Goal: Task Accomplishment & Management: Complete application form

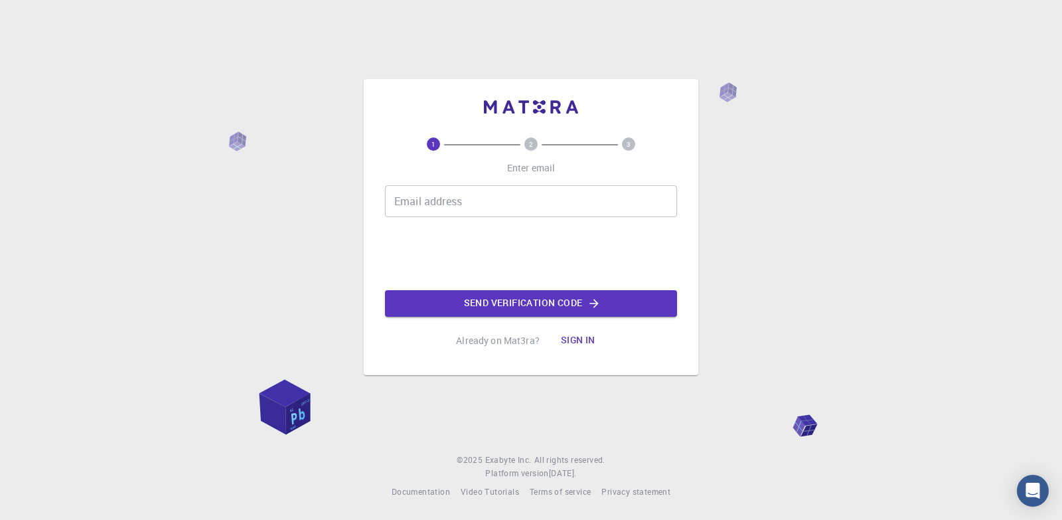
drag, startPoint x: 0, startPoint y: 0, endPoint x: 455, endPoint y: 205, distance: 499.3
click at [455, 205] on input "Email address" at bounding box center [531, 201] width 292 height 32
type input "[EMAIL_ADDRESS][DOMAIN_NAME]"
click at [490, 309] on button "Send verification code" at bounding box center [531, 303] width 292 height 27
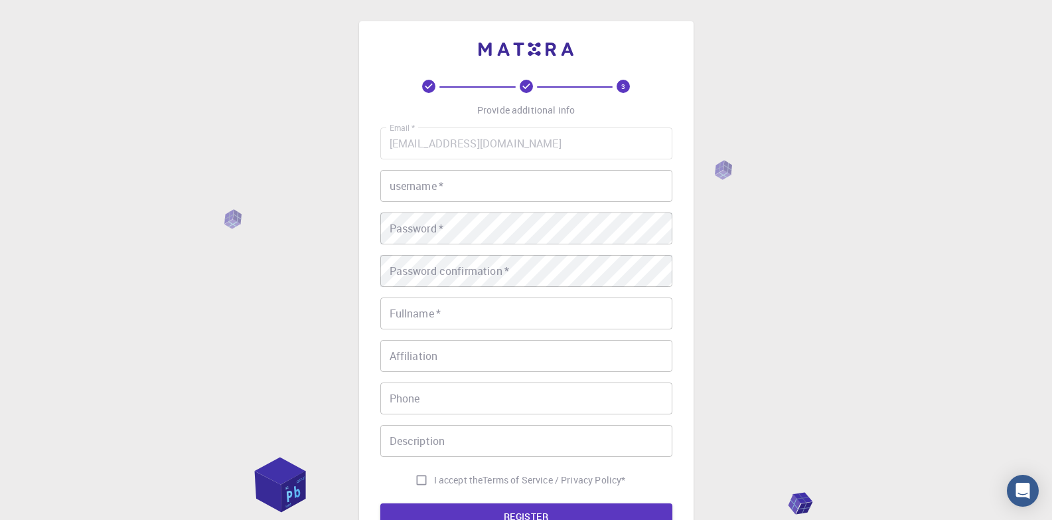
click at [411, 184] on input "username   *" at bounding box center [526, 186] width 292 height 32
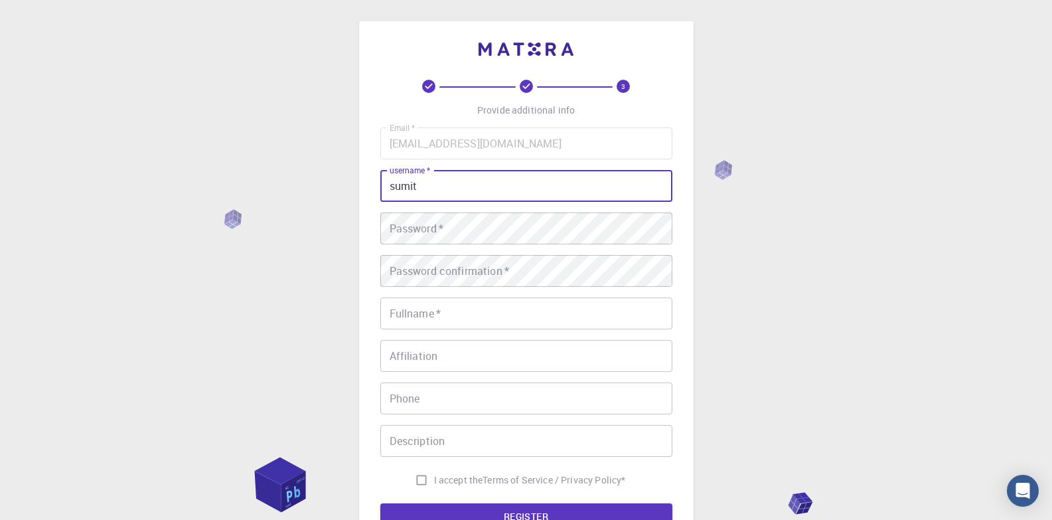
type input "sumit"
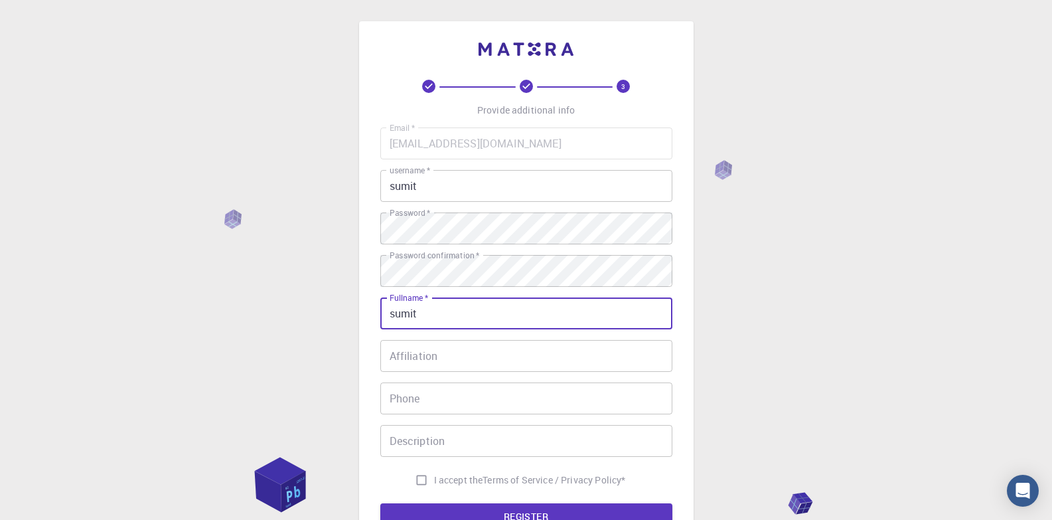
type input "sumit kumar"
type input "07428767898"
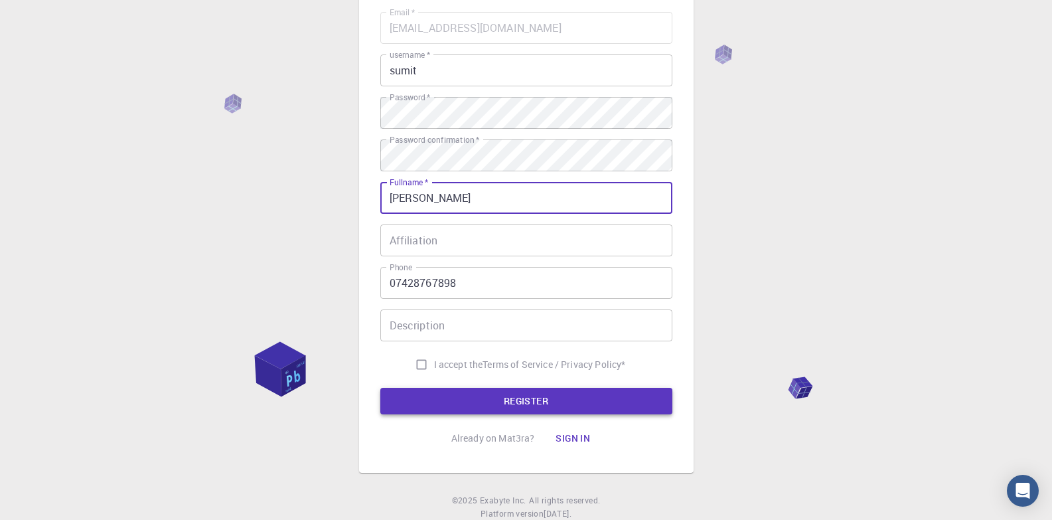
scroll to position [133, 0]
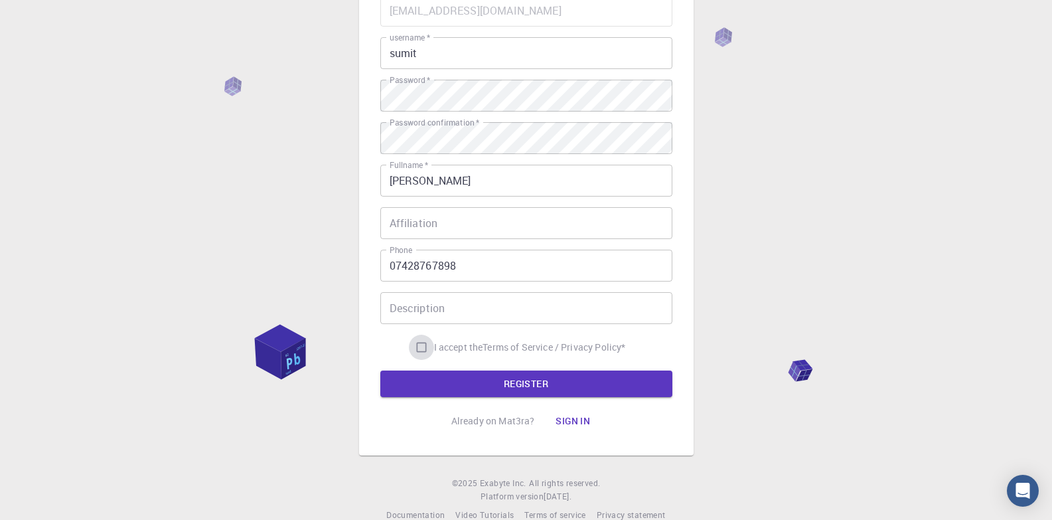
click at [417, 346] on input "I accept the Terms of Service / Privacy Policy *" at bounding box center [421, 346] width 25 height 25
checkbox input "true"
click at [512, 382] on button "REGISTER" at bounding box center [526, 383] width 292 height 27
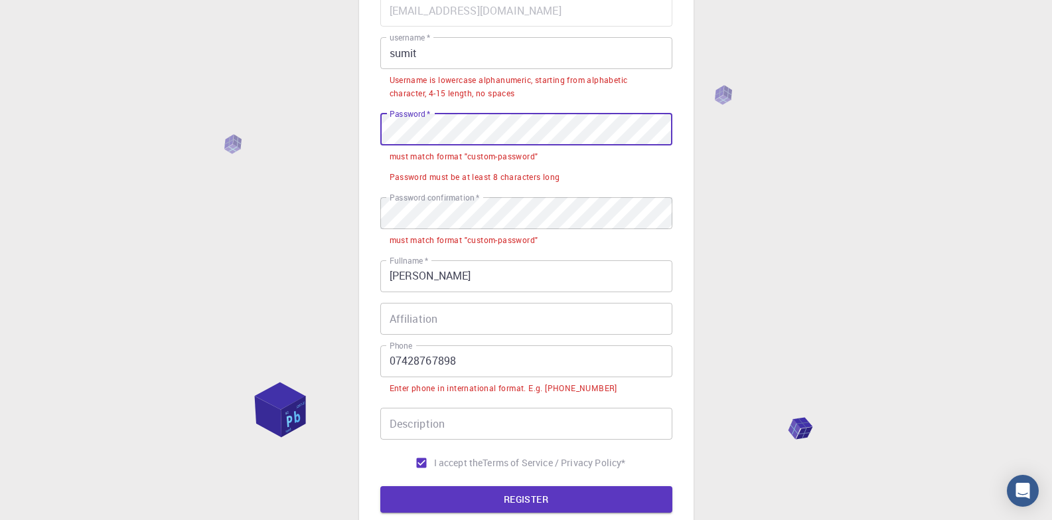
click at [332, 129] on div "3 Provide additional info Email   * ambinovatechnologies76@gmail.com Email   * …" at bounding box center [526, 262] width 1052 height 791
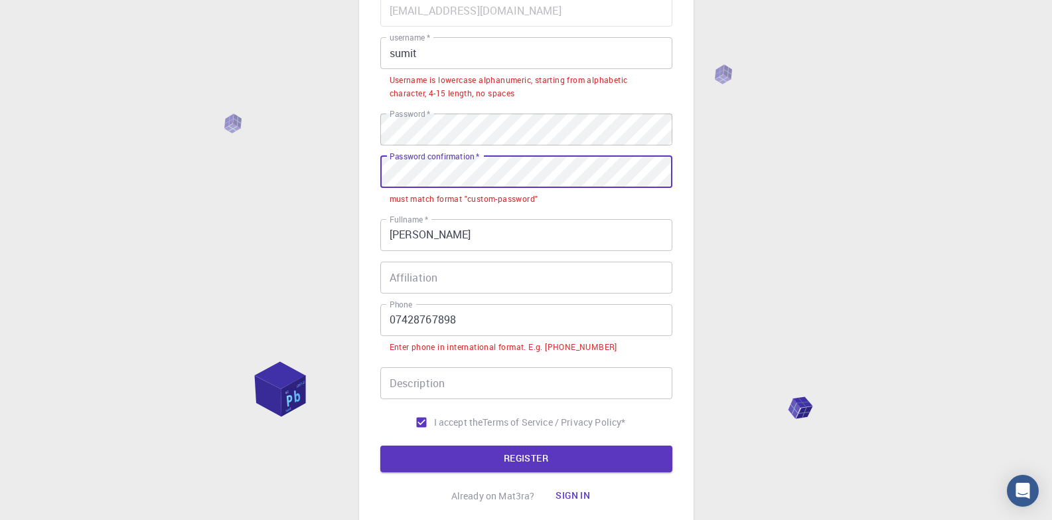
click at [357, 173] on div "3 Provide additional info Email   * ambinovatechnologies76@gmail.com Email   * …" at bounding box center [526, 242] width 1052 height 750
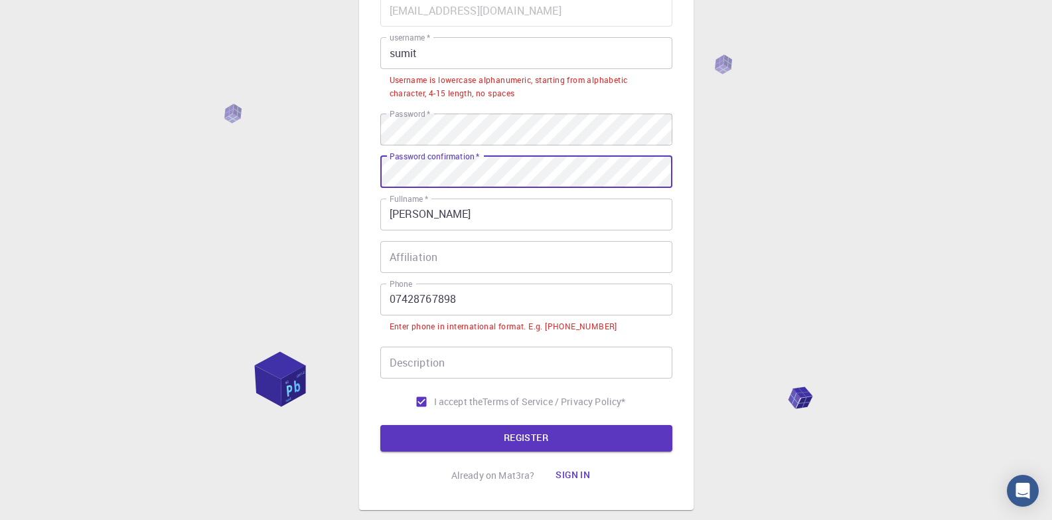
click at [597, 261] on input "Affiliation" at bounding box center [526, 257] width 292 height 32
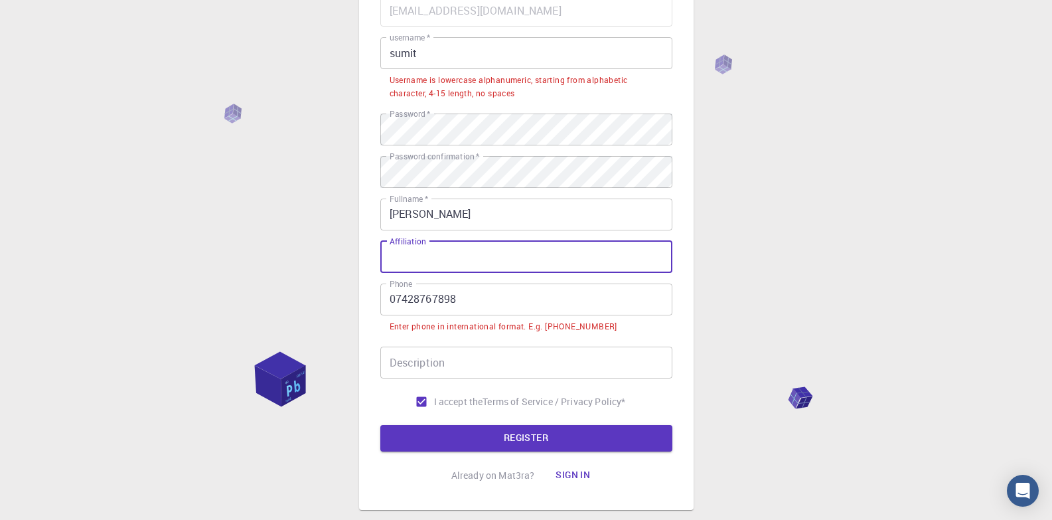
click at [601, 301] on input "07428767898" at bounding box center [526, 299] width 292 height 32
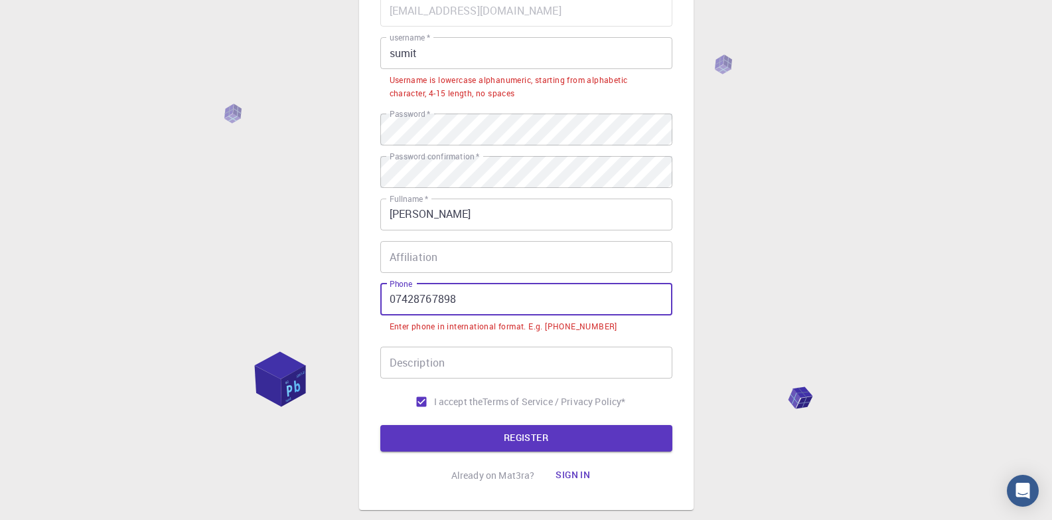
click at [395, 294] on input "07428767898" at bounding box center [526, 299] width 292 height 32
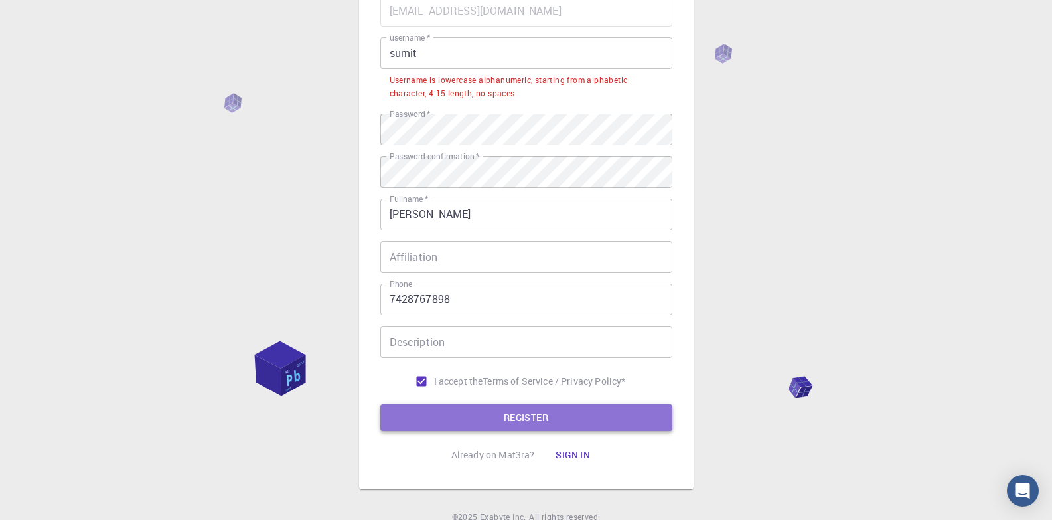
click at [537, 417] on button "REGISTER" at bounding box center [526, 417] width 292 height 27
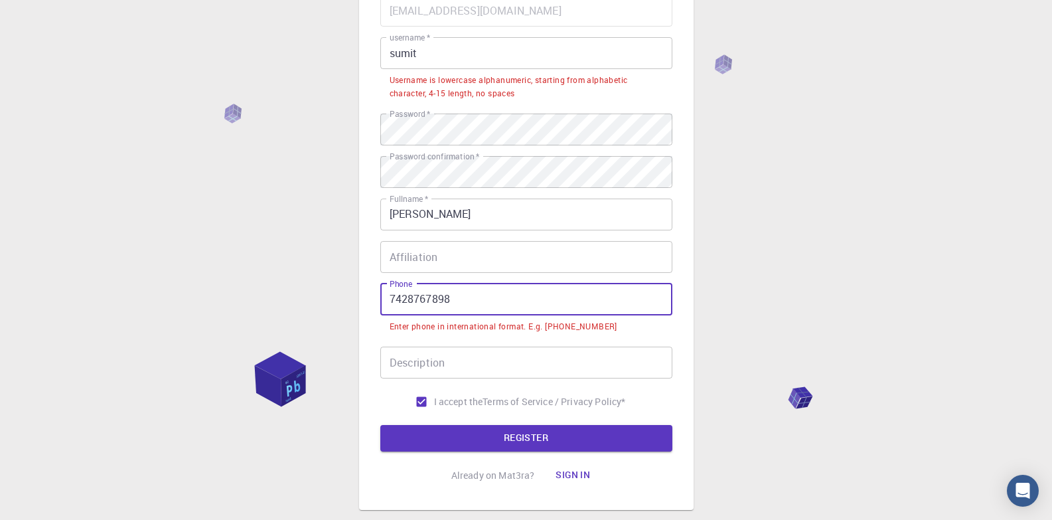
click at [388, 301] on input "7428767898" at bounding box center [526, 299] width 292 height 32
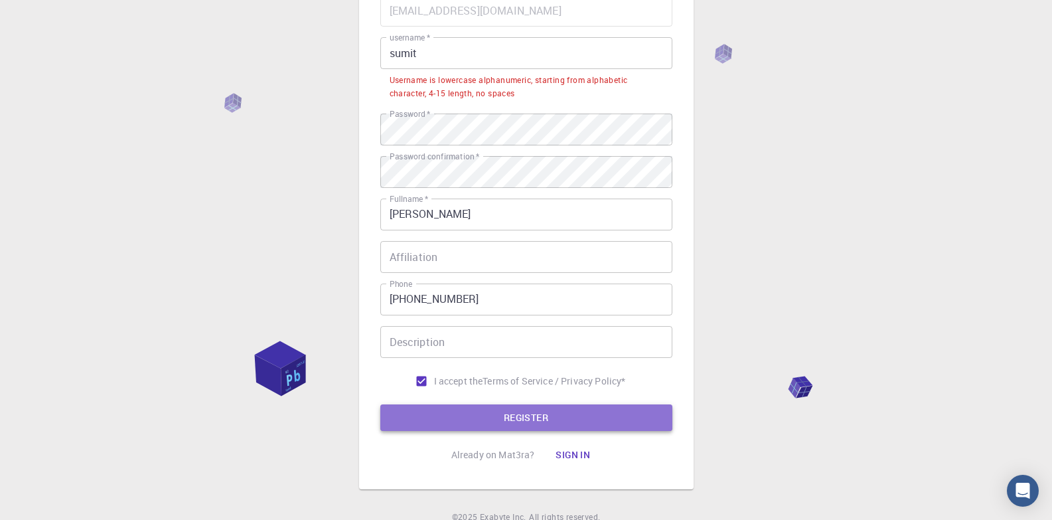
click at [518, 422] on button "REGISTER" at bounding box center [526, 417] width 292 height 27
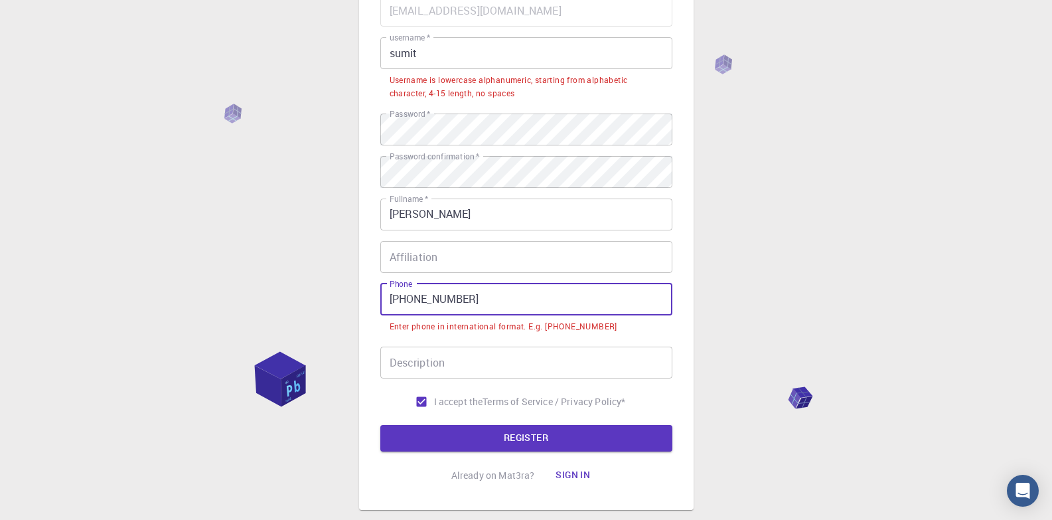
click at [413, 303] on input "+91 7428767898" at bounding box center [526, 299] width 292 height 32
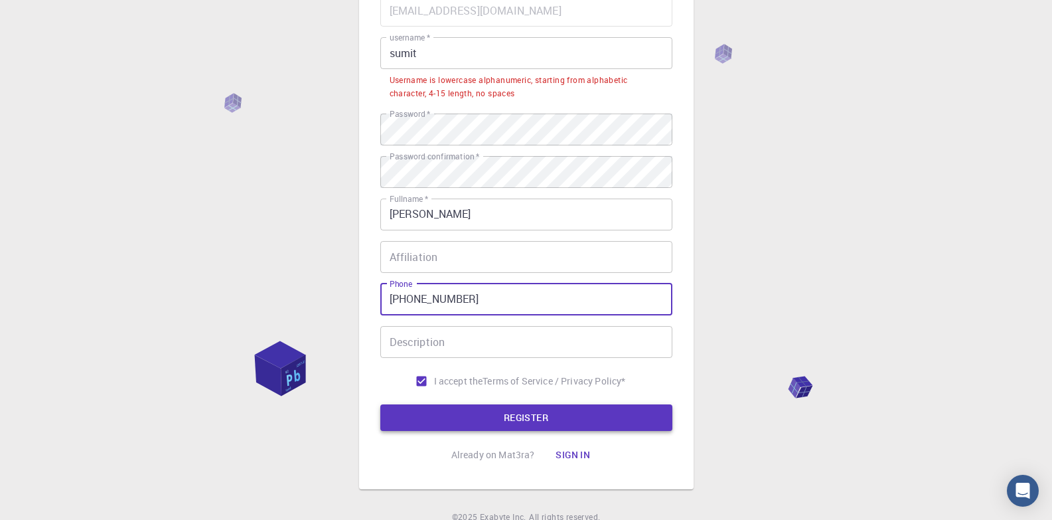
type input "+917428767898"
click at [538, 410] on button "REGISTER" at bounding box center [526, 417] width 292 height 27
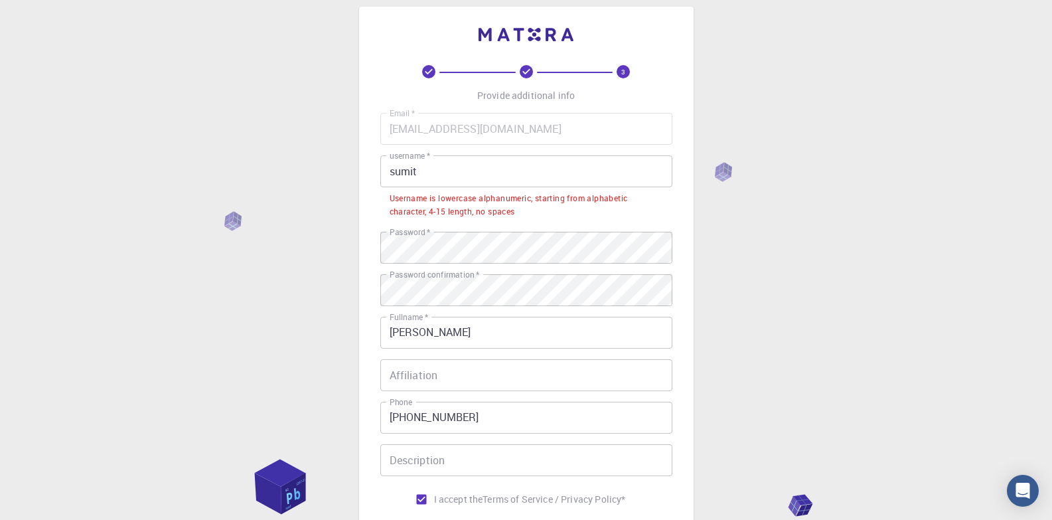
scroll to position [0, 0]
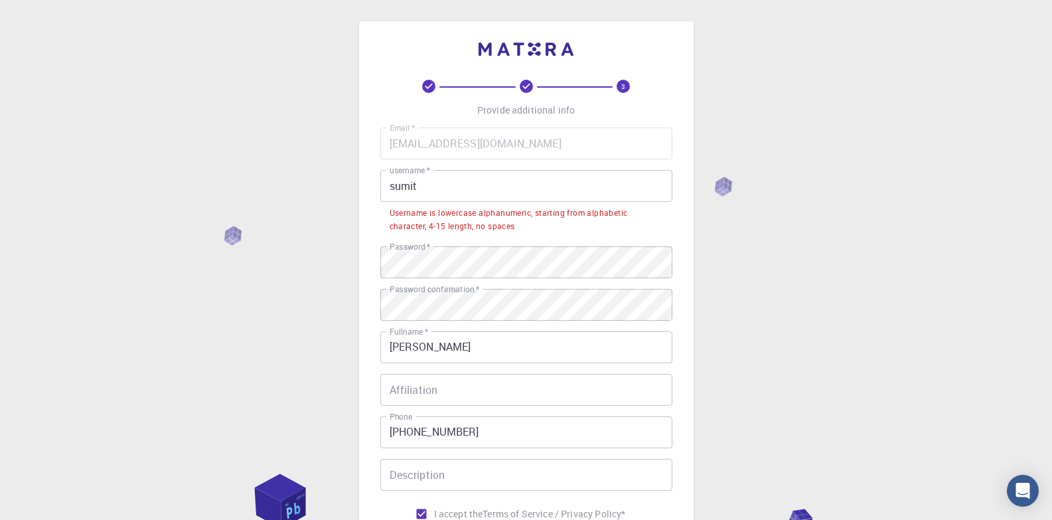
click at [431, 187] on input "sumit" at bounding box center [526, 186] width 292 height 32
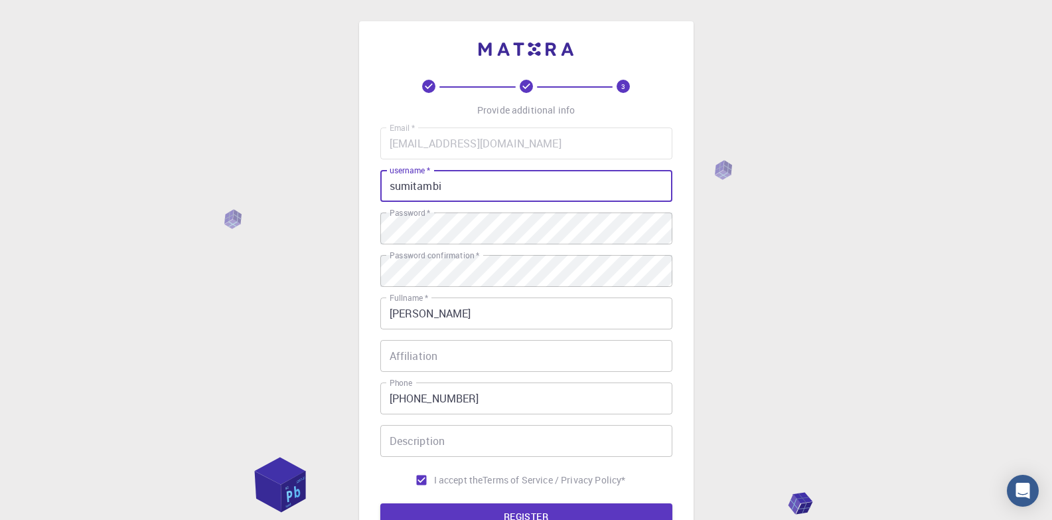
scroll to position [133, 0]
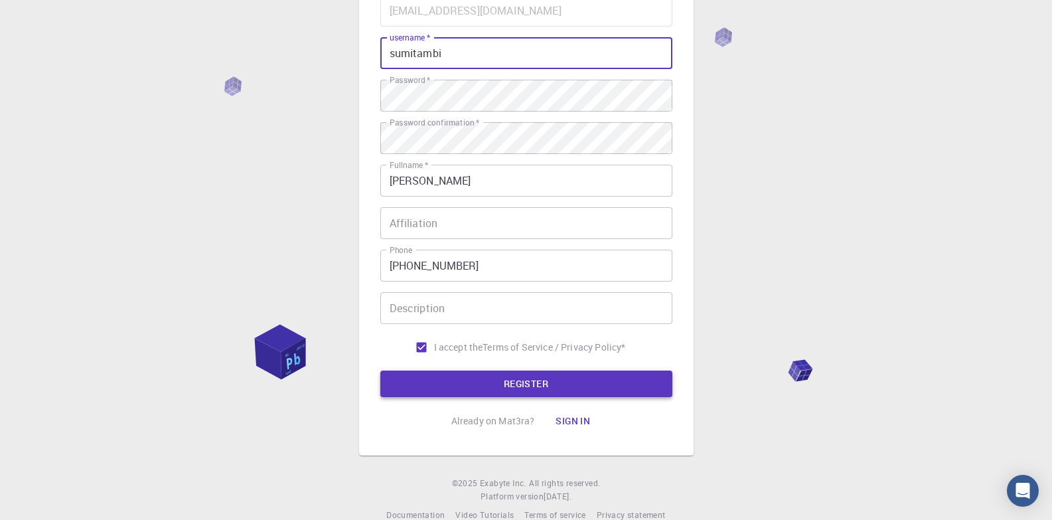
type input "sumitambi"
click at [529, 374] on button "REGISTER" at bounding box center [526, 383] width 292 height 27
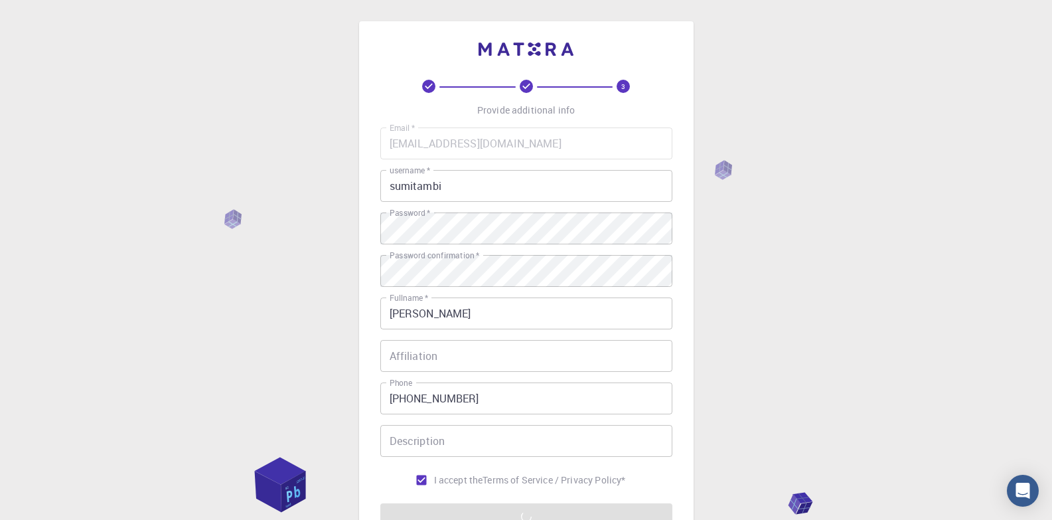
scroll to position [156, 0]
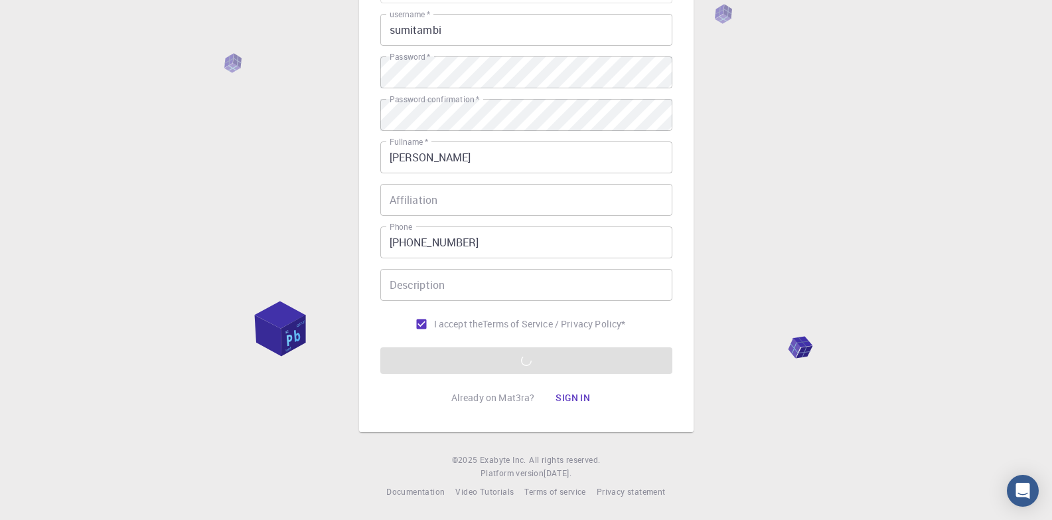
click at [483, 355] on form "Email   * ambinovatechnologies76@gmail.com Email   * username   * sumitambi use…" at bounding box center [526, 172] width 292 height 402
click at [447, 197] on input "Affiliation" at bounding box center [526, 200] width 292 height 32
click at [421, 285] on input "Description" at bounding box center [526, 285] width 292 height 32
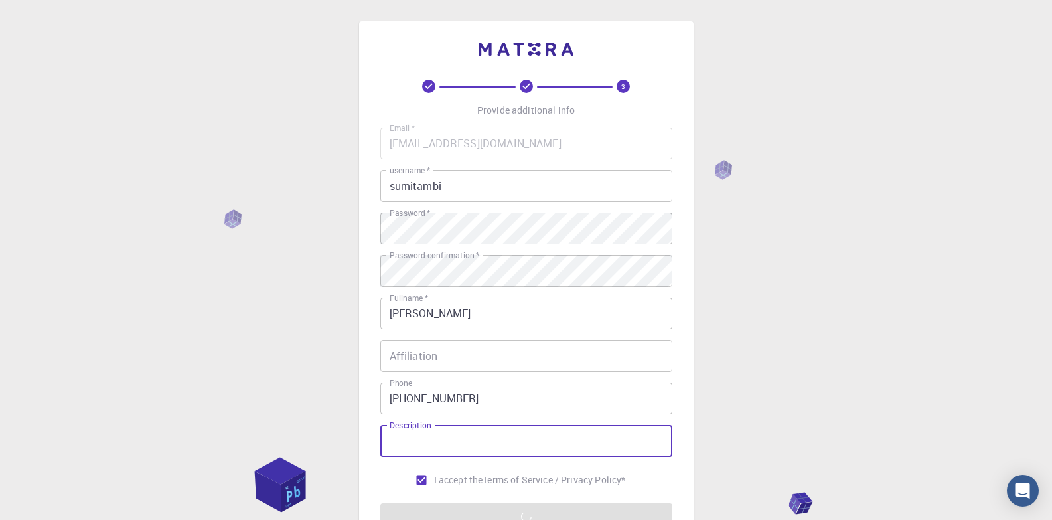
click at [723, 166] on div "3 Provide additional info Email   * ambinovatechnologies76@gmail.com Email   * …" at bounding box center [526, 338] width 1052 height 676
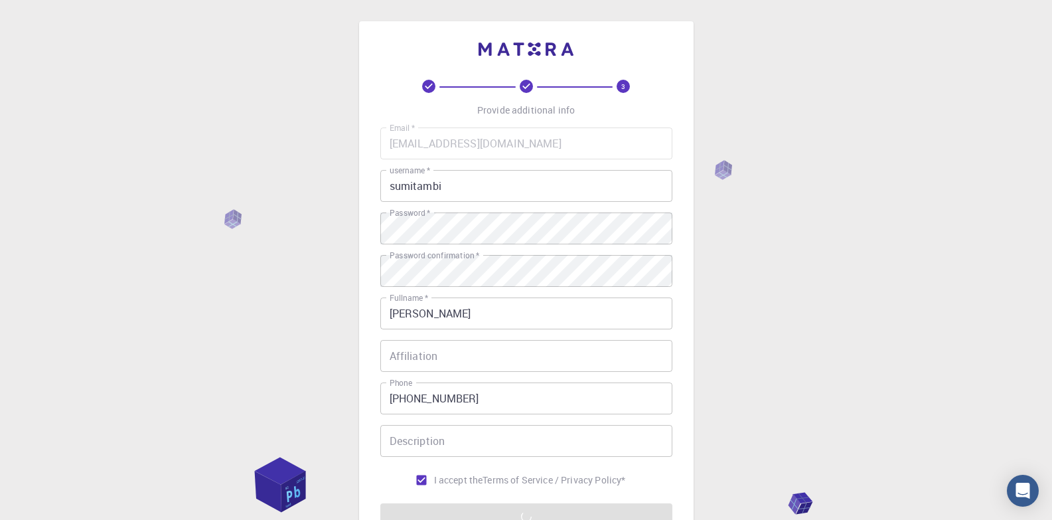
click at [723, 168] on div "3 Provide additional info Email   * ambinovatechnologies76@gmail.com Email   * …" at bounding box center [526, 338] width 1052 height 676
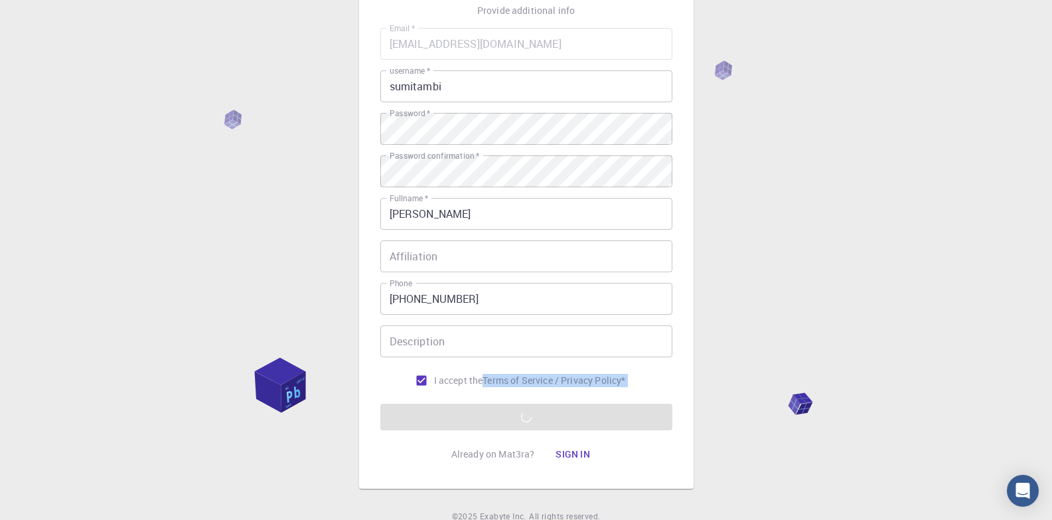
scroll to position [156, 0]
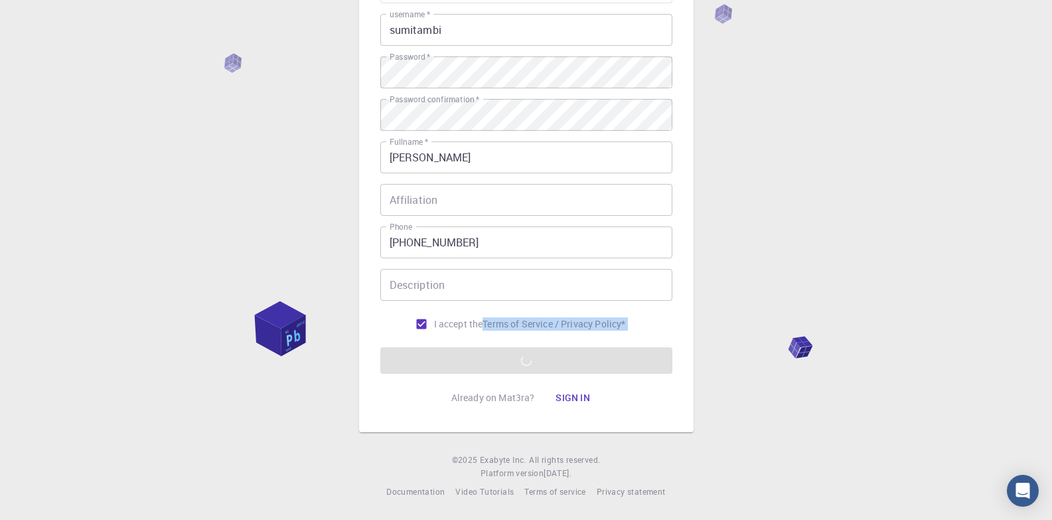
click at [729, 326] on div "3 Provide additional info Email   * ambinovatechnologies76@gmail.com Email   * …" at bounding box center [526, 182] width 1052 height 676
click at [572, 366] on form "Email   * ambinovatechnologies76@gmail.com Email   * username   * sumitambi use…" at bounding box center [526, 172] width 292 height 402
click at [577, 359] on form "Email   * ambinovatechnologies76@gmail.com Email   * username   * sumitambi use…" at bounding box center [526, 172] width 292 height 402
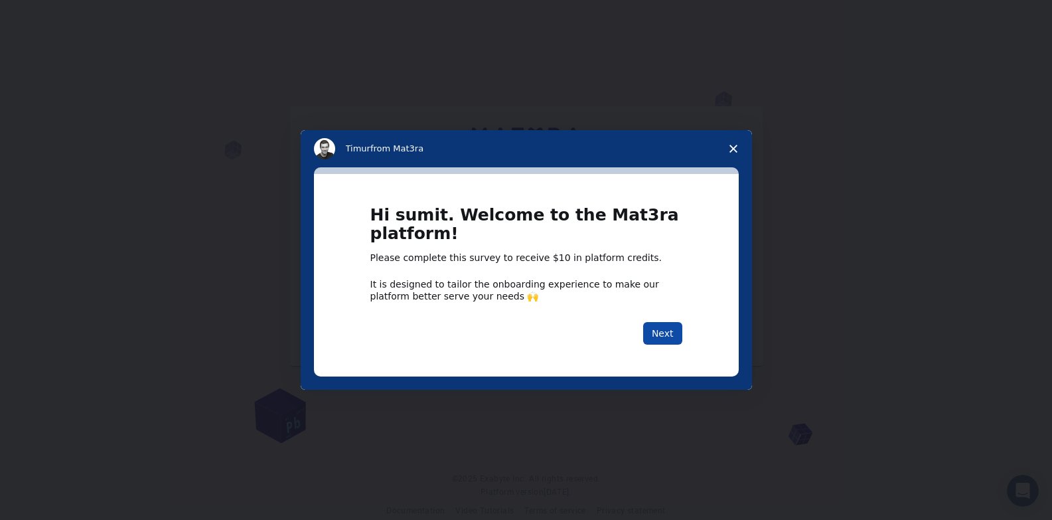
click at [666, 333] on button "Next" at bounding box center [662, 333] width 39 height 23
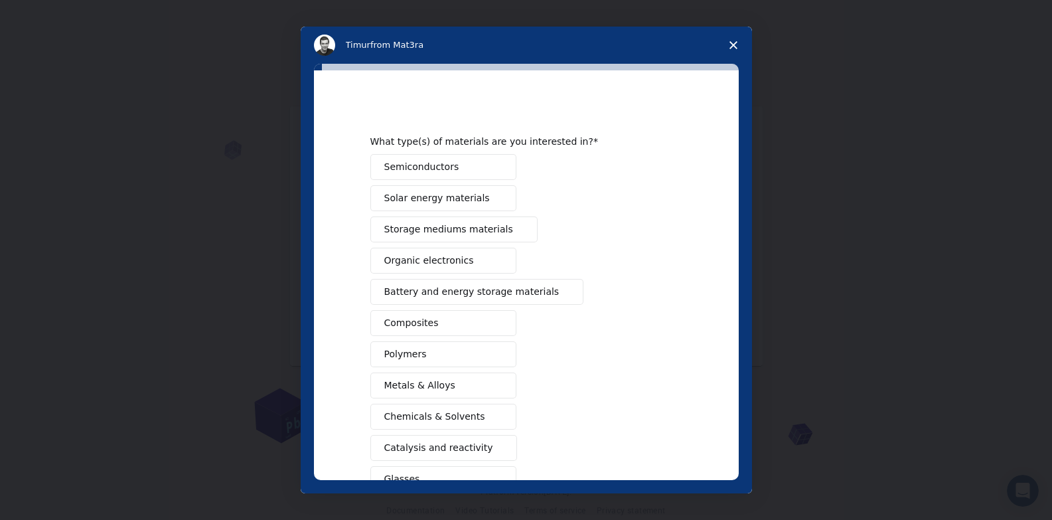
click at [422, 165] on span "Semiconductors" at bounding box center [421, 167] width 75 height 14
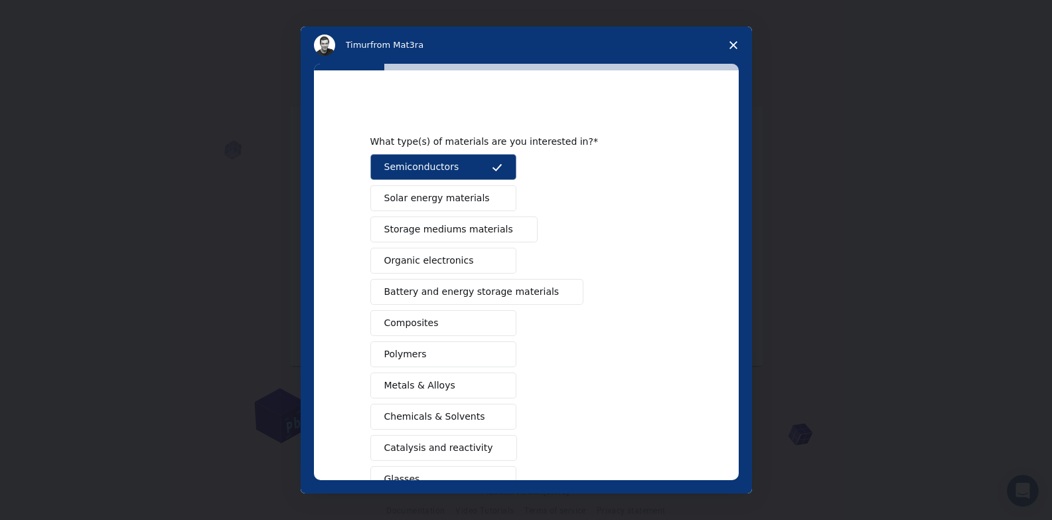
click at [417, 192] on span "Solar energy materials" at bounding box center [437, 198] width 106 height 14
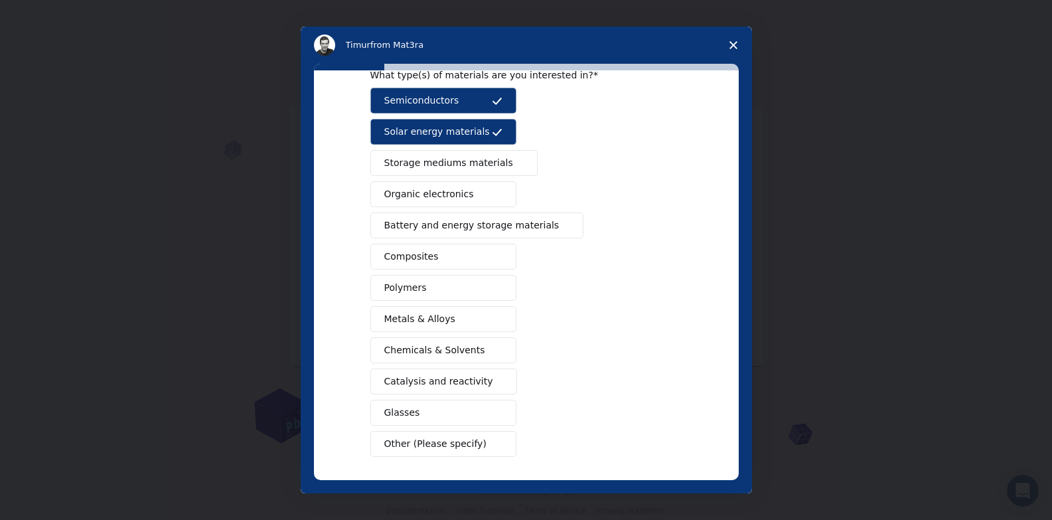
scroll to position [121, 0]
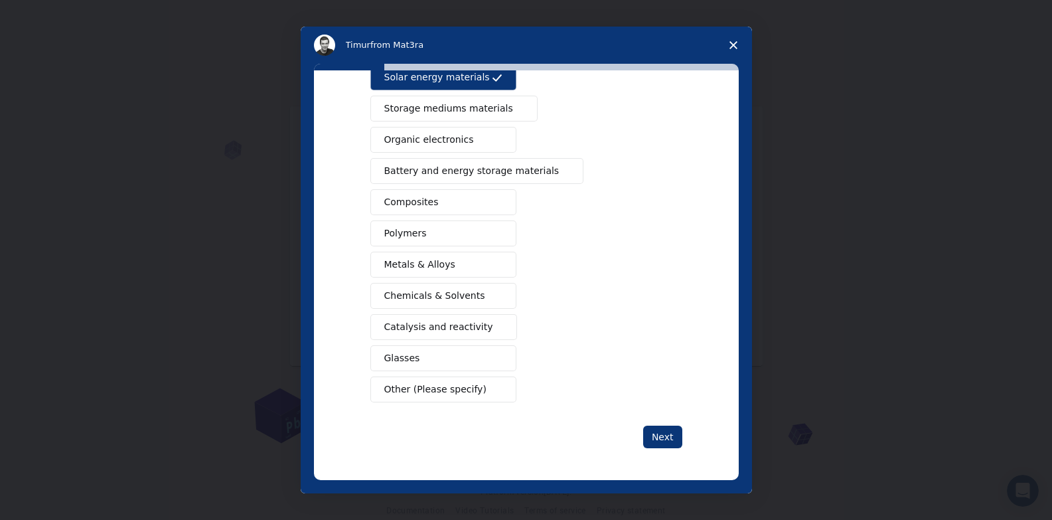
click at [415, 265] on span "Metals & Alloys" at bounding box center [419, 264] width 71 height 14
drag, startPoint x: 411, startPoint y: 370, endPoint x: 419, endPoint y: 368, distance: 8.1
click at [410, 370] on button "Glasses" at bounding box center [443, 358] width 146 height 26
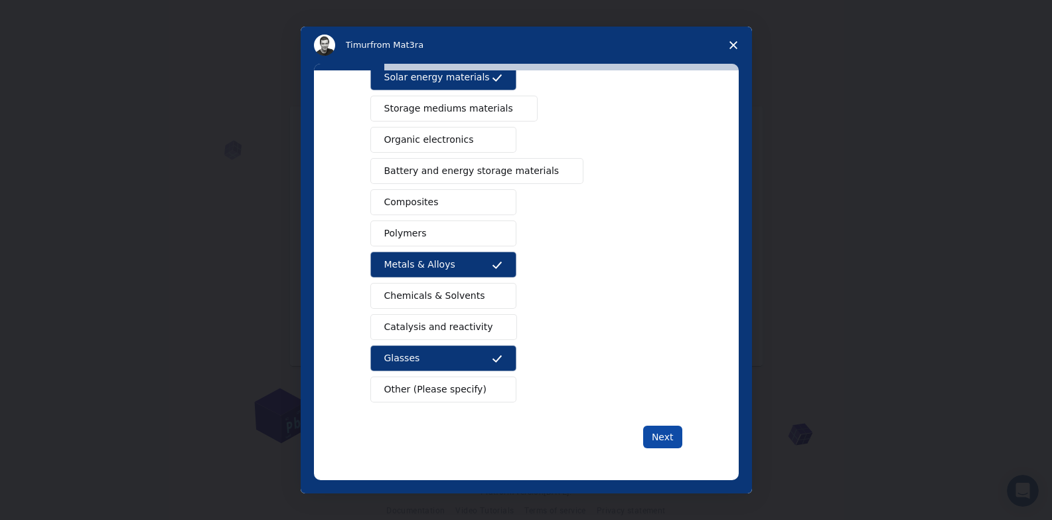
click at [671, 436] on button "Next" at bounding box center [662, 436] width 39 height 23
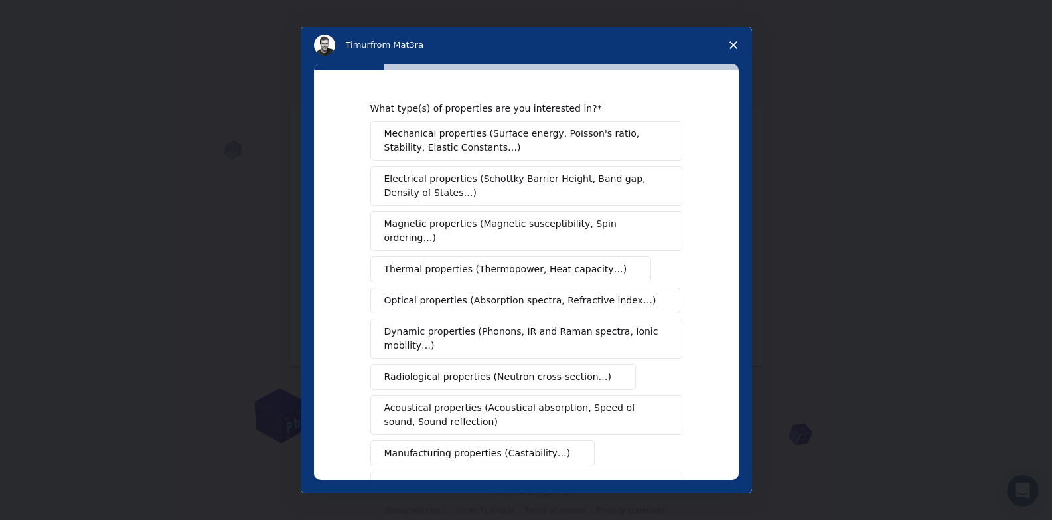
click at [474, 145] on span "Mechanical properties (Surface energy, Poisson's ratio, Stability, Elastic Cons…" at bounding box center [522, 141] width 277 height 28
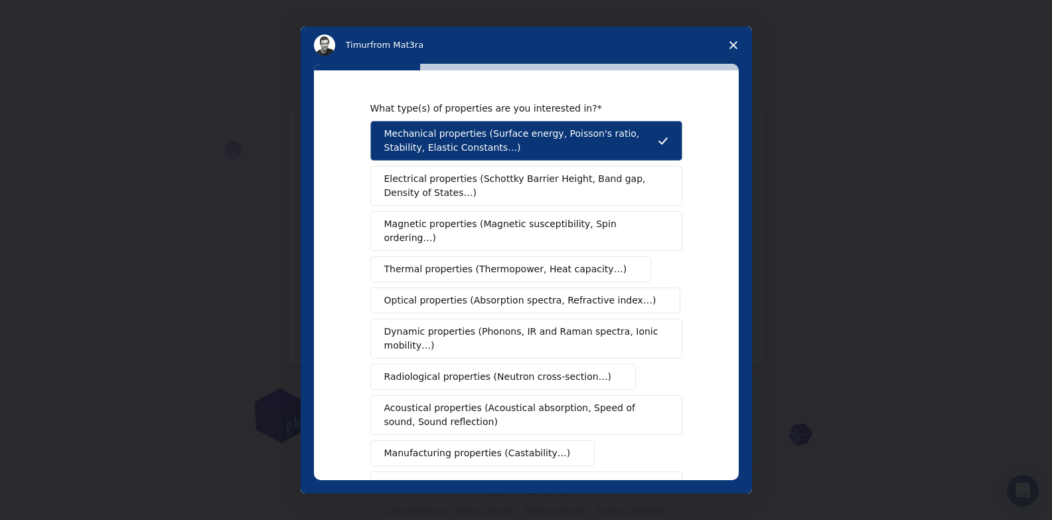
click at [468, 181] on span "Electrical properties (Schottky Barrier Height, Band gap, Density of States…)" at bounding box center [522, 186] width 276 height 28
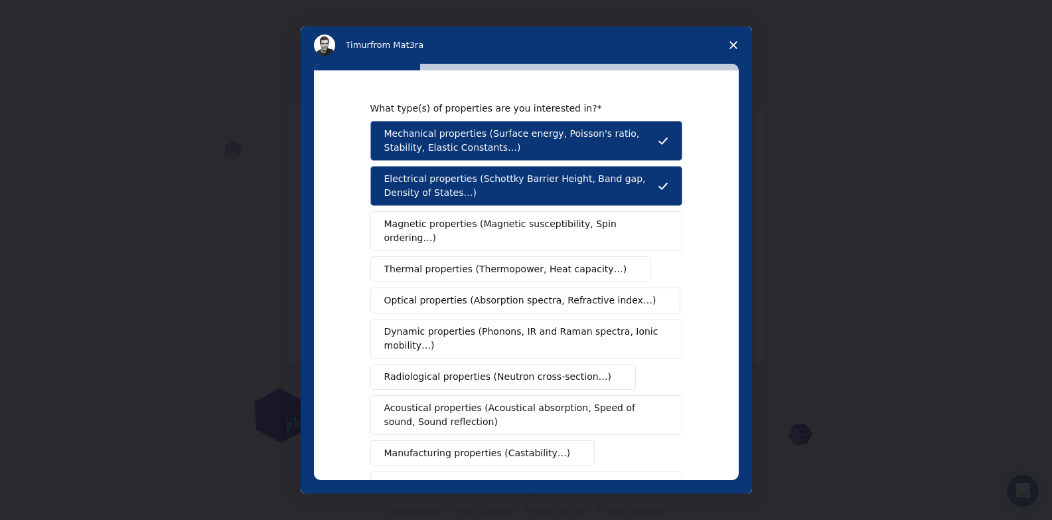
click at [474, 217] on span "Magnetic properties (Magnetic susceptibility, Spin ordering…)" at bounding box center [521, 231] width 274 height 28
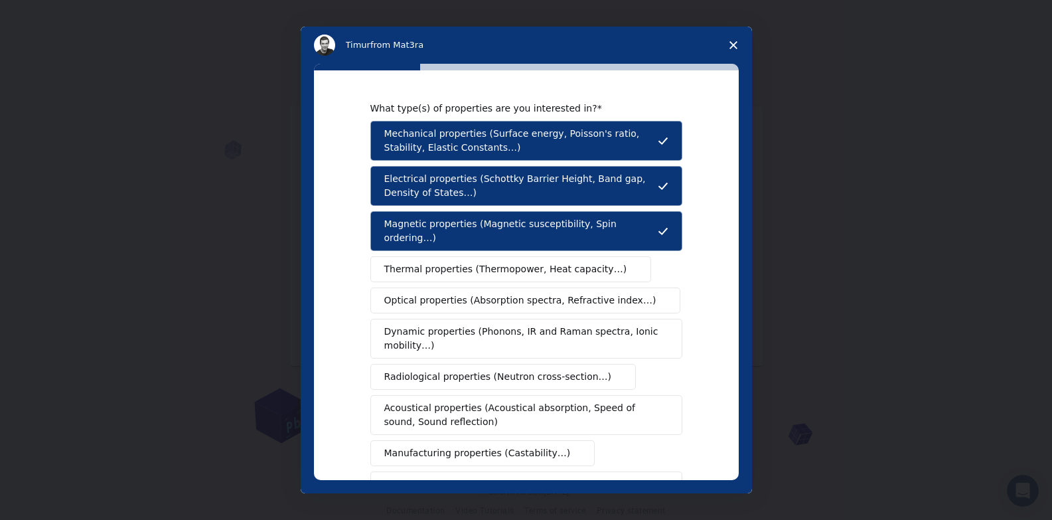
click at [471, 262] on span "Thermal properties (Thermopower, Heat capacity…)" at bounding box center [505, 269] width 243 height 14
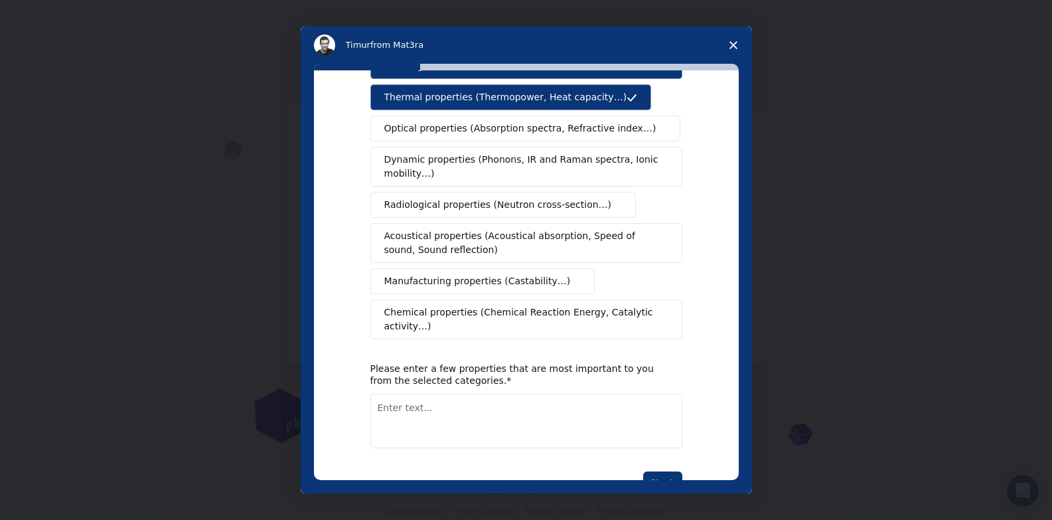
scroll to position [190, 0]
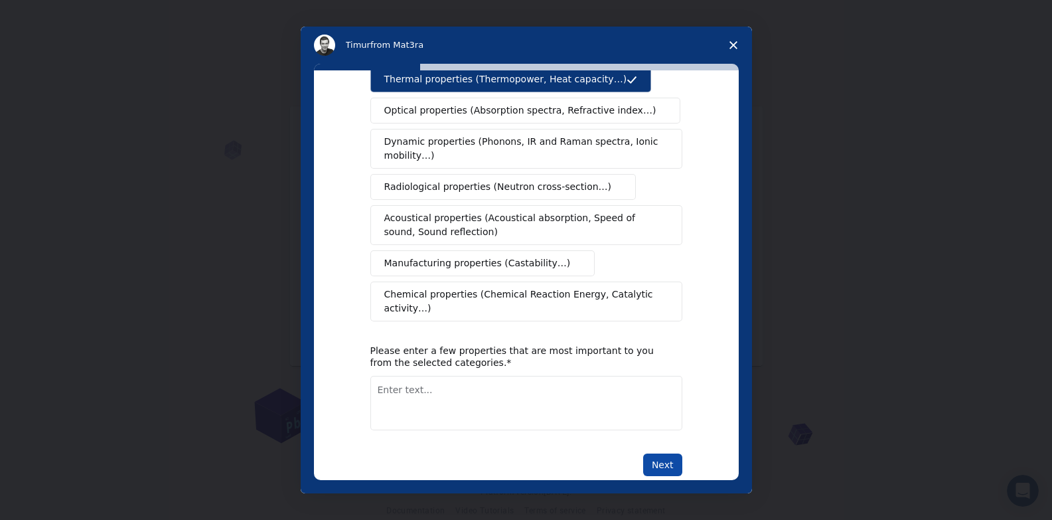
click at [664, 453] on button "Next" at bounding box center [662, 464] width 39 height 23
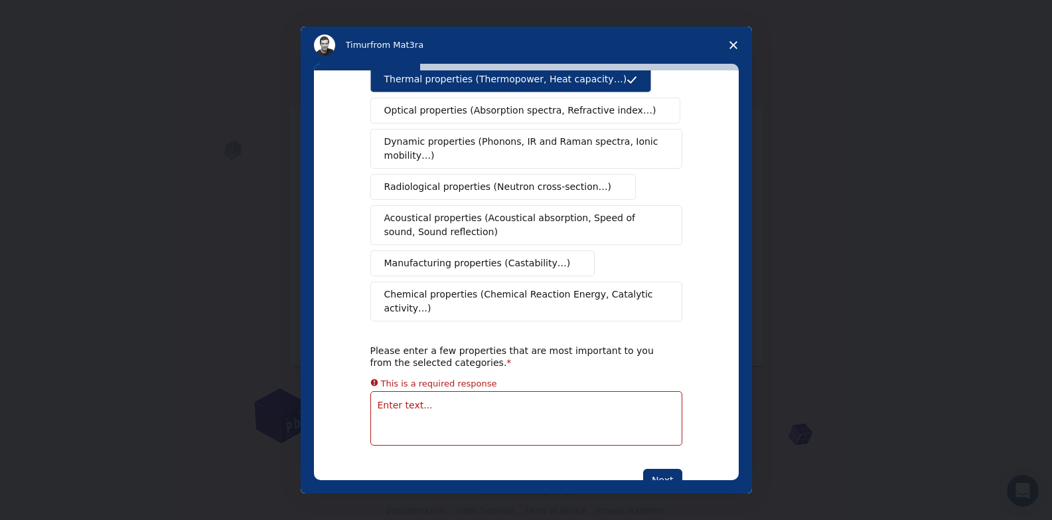
click at [731, 44] on polygon "Close survey" at bounding box center [733, 45] width 8 height 8
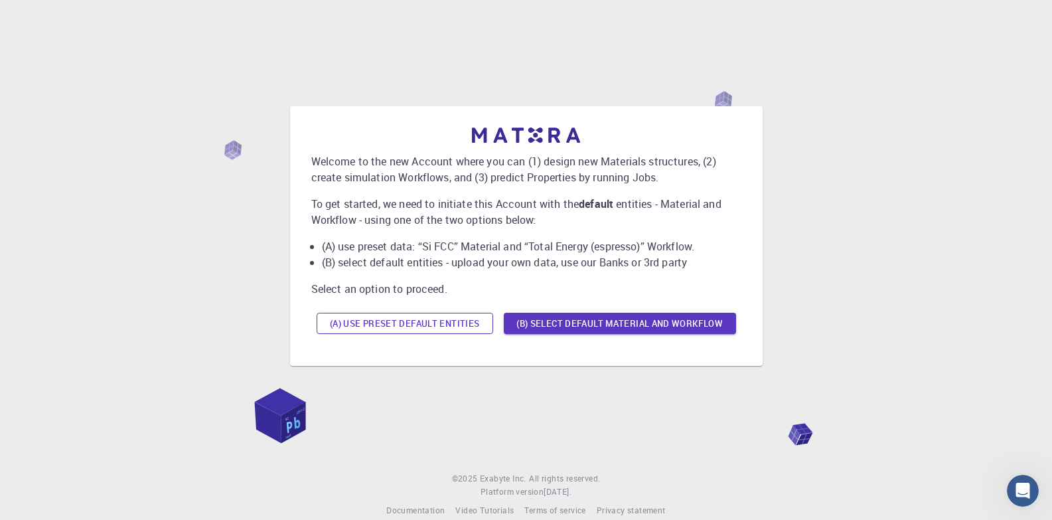
click at [472, 324] on button "(A) Use preset default entities" at bounding box center [405, 323] width 177 height 21
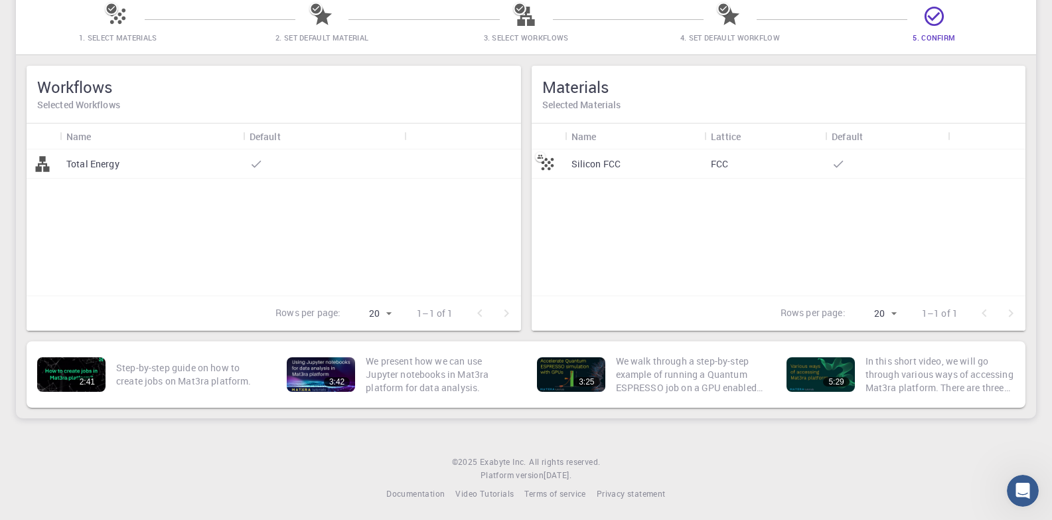
scroll to position [114, 0]
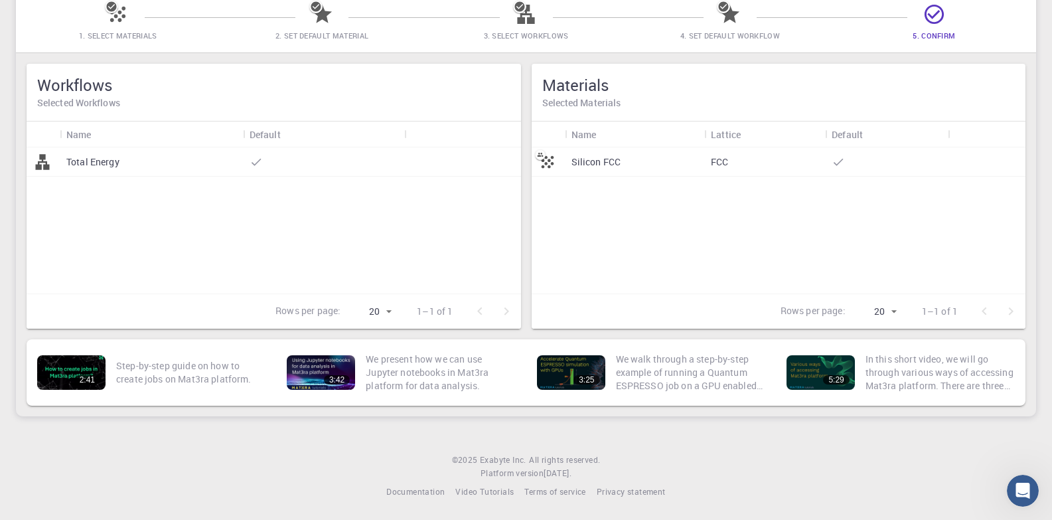
click at [75, 156] on p "Total Energy" at bounding box center [92, 161] width 53 height 13
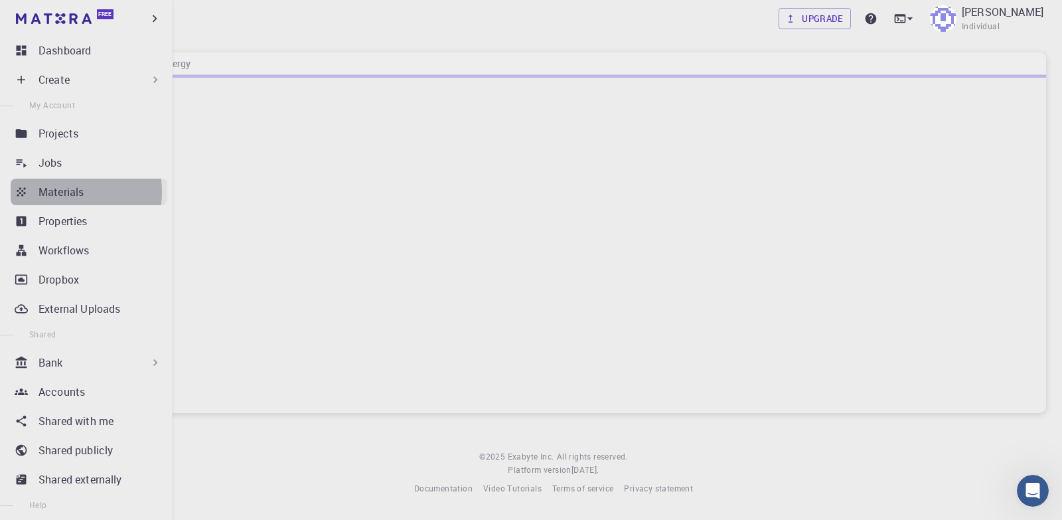
click at [50, 192] on p "Materials" at bounding box center [60, 192] width 45 height 16
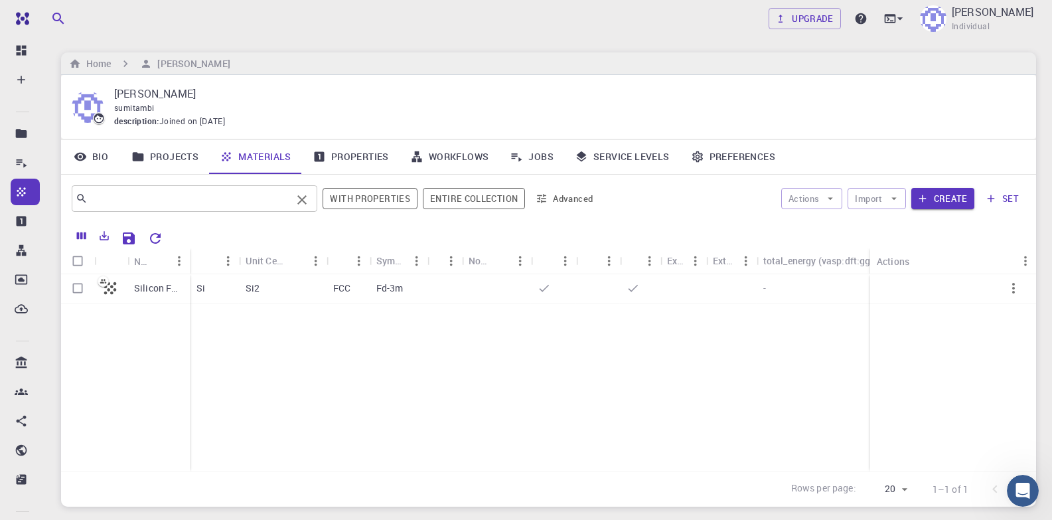
click at [218, 202] on input "text" at bounding box center [190, 198] width 204 height 19
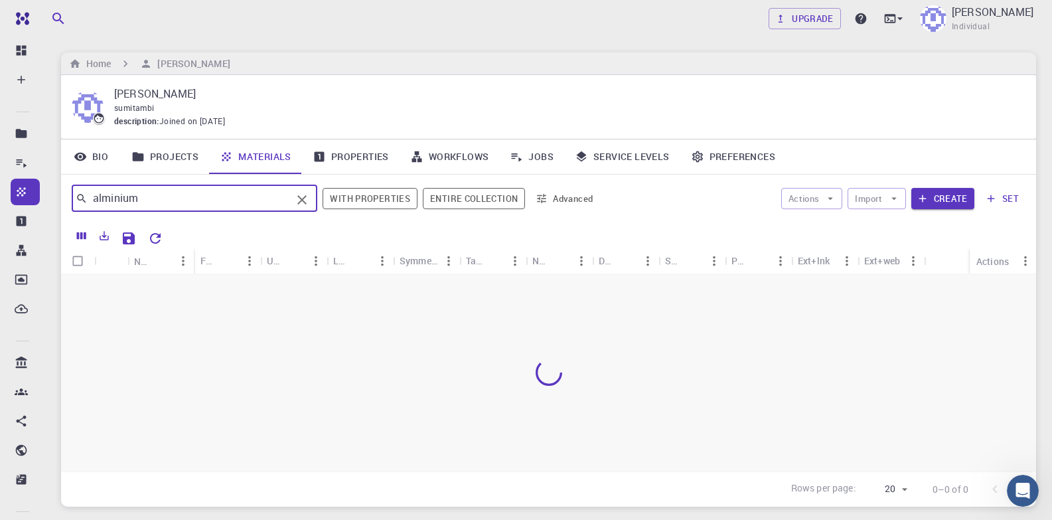
type input "alminium"
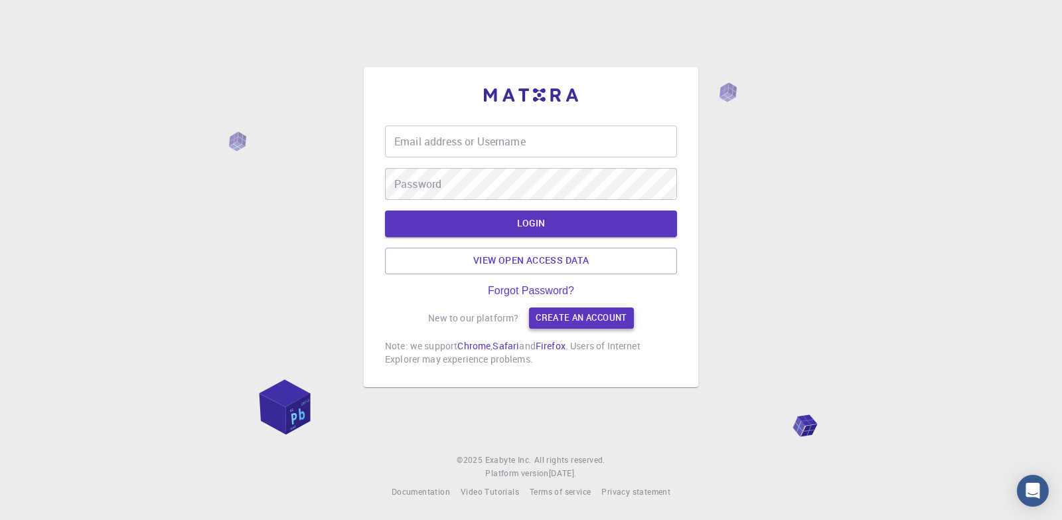
click at [581, 321] on link "Create an account" at bounding box center [581, 317] width 104 height 21
